Goal: Communication & Community: Connect with others

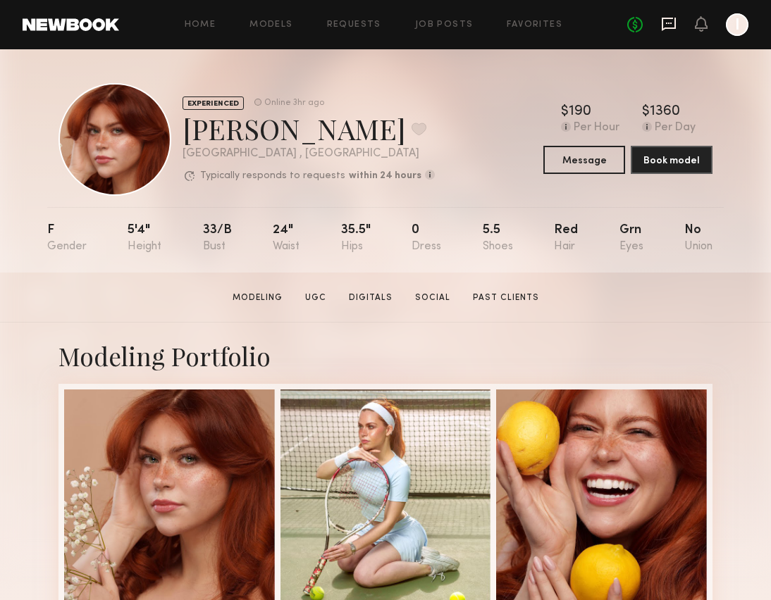
click at [666, 24] on icon at bounding box center [669, 24] width 16 height 16
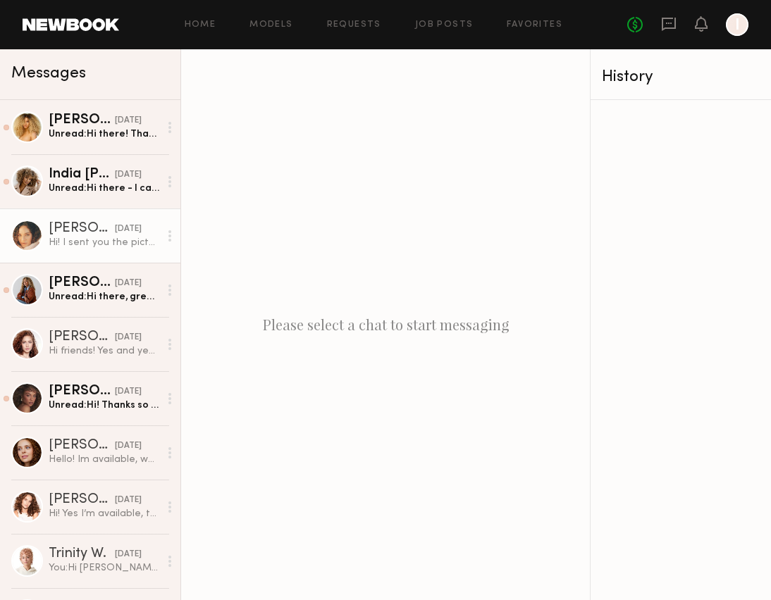
click at [115, 232] on div "08/21/2025" at bounding box center [128, 229] width 27 height 13
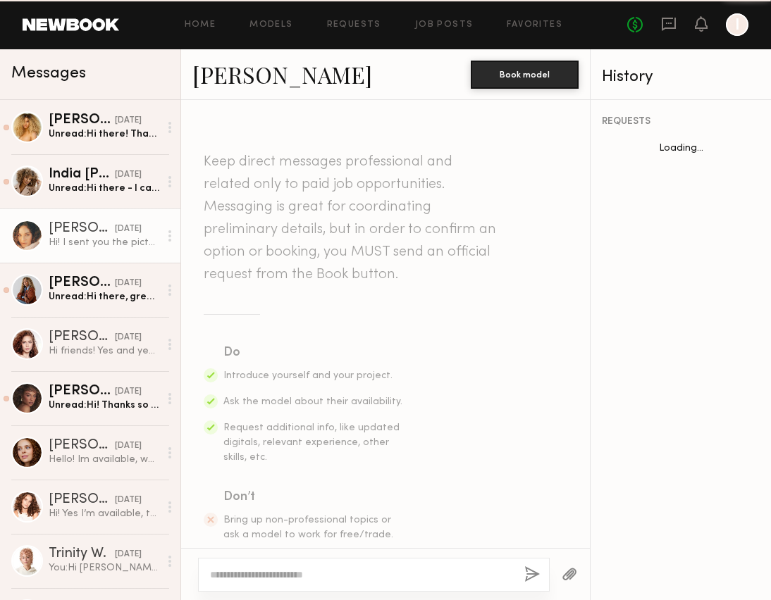
scroll to position [1074, 0]
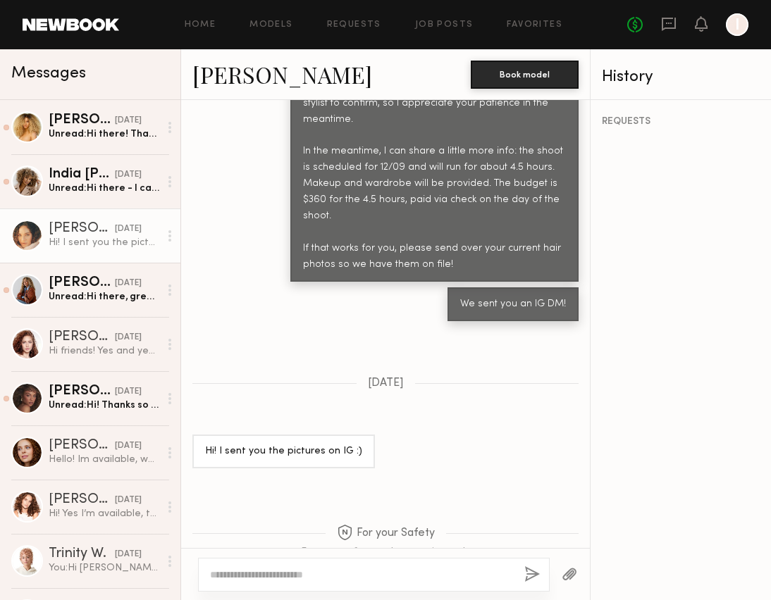
click at [233, 76] on link "Ashley B." at bounding box center [282, 74] width 180 height 30
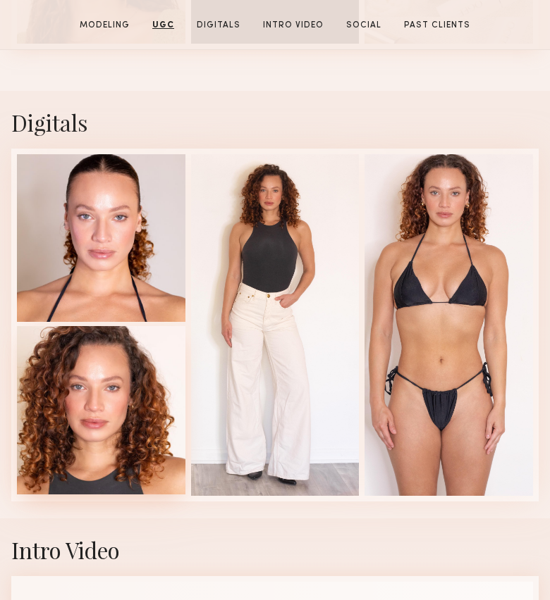
scroll to position [1756, 0]
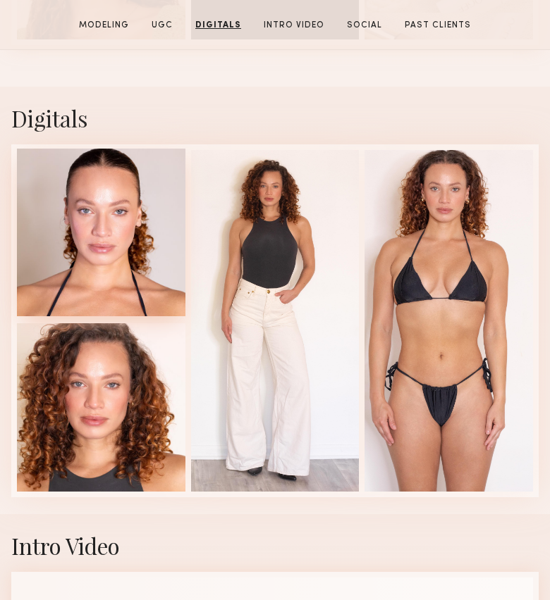
click at [18, 266] on div at bounding box center [101, 233] width 168 height 168
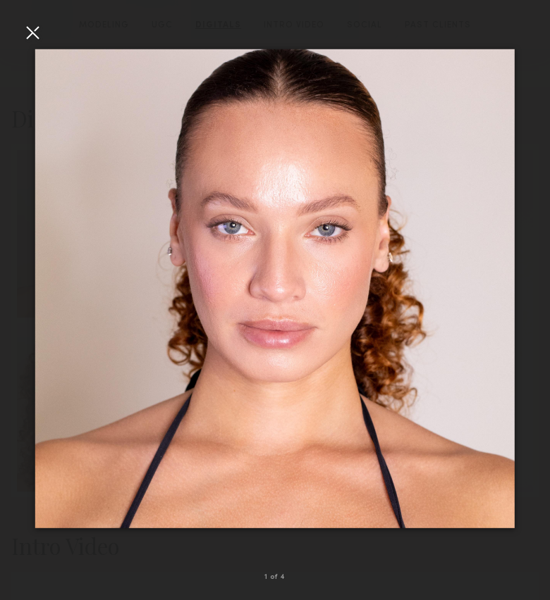
click at [35, 24] on div at bounding box center [32, 32] width 23 height 23
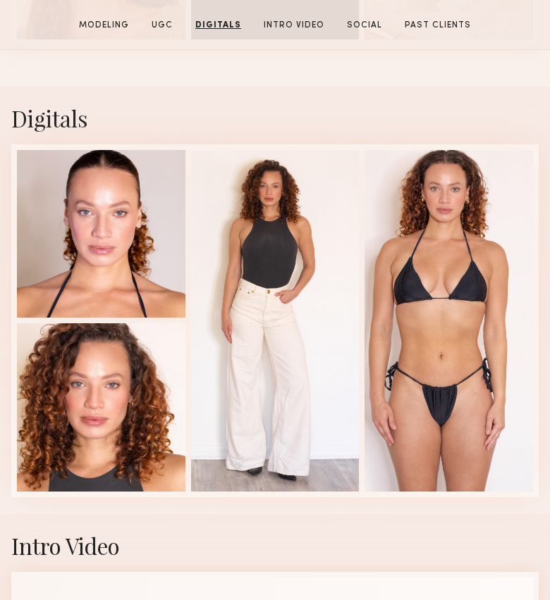
scroll to position [1750, 0]
